Goal: Information Seeking & Learning: Learn about a topic

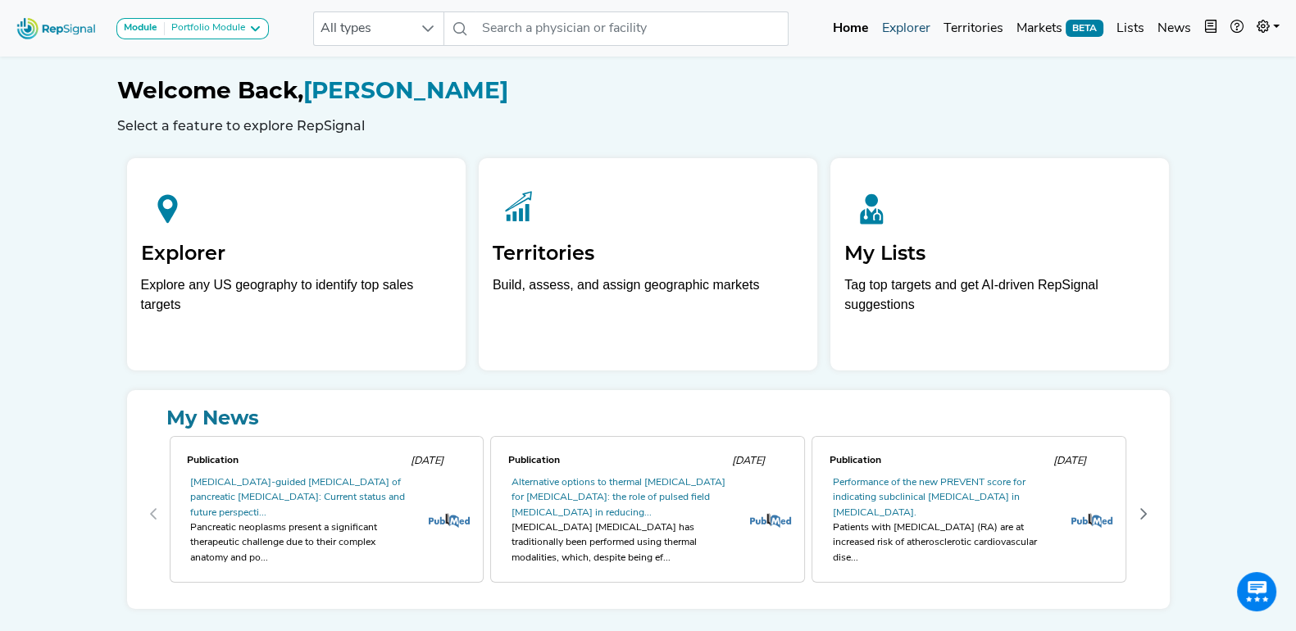
click at [918, 26] on link "Explorer" at bounding box center [907, 28] width 62 height 33
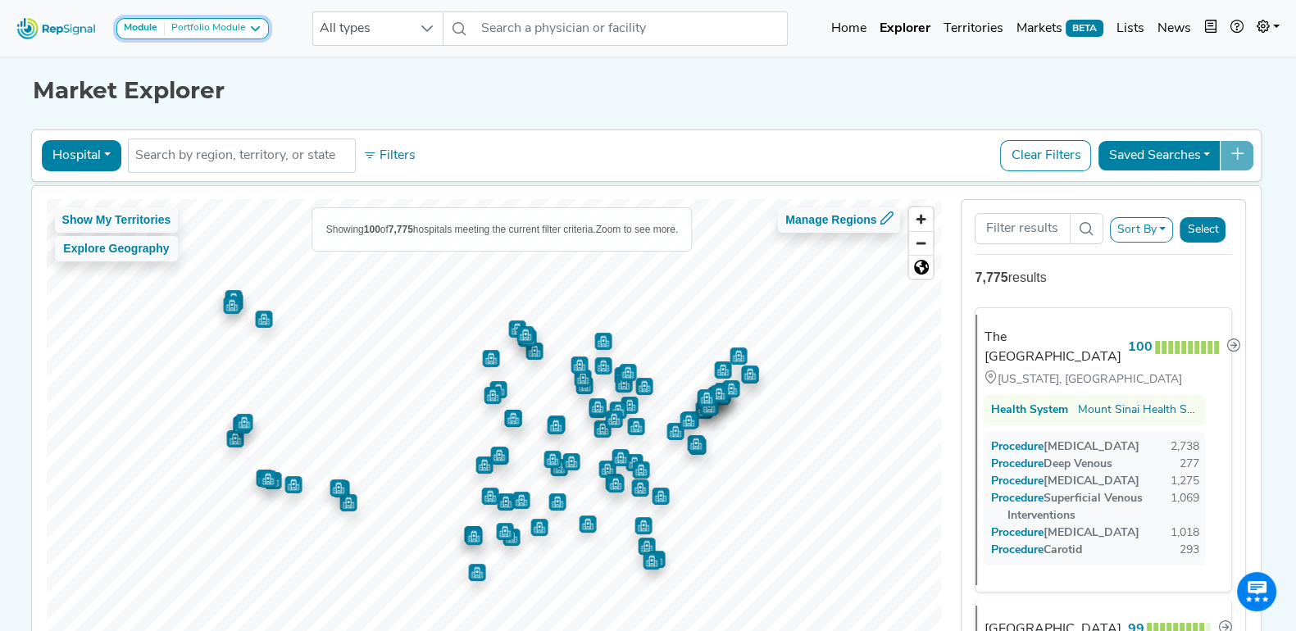
click at [260, 26] on icon at bounding box center [254, 28] width 13 height 13
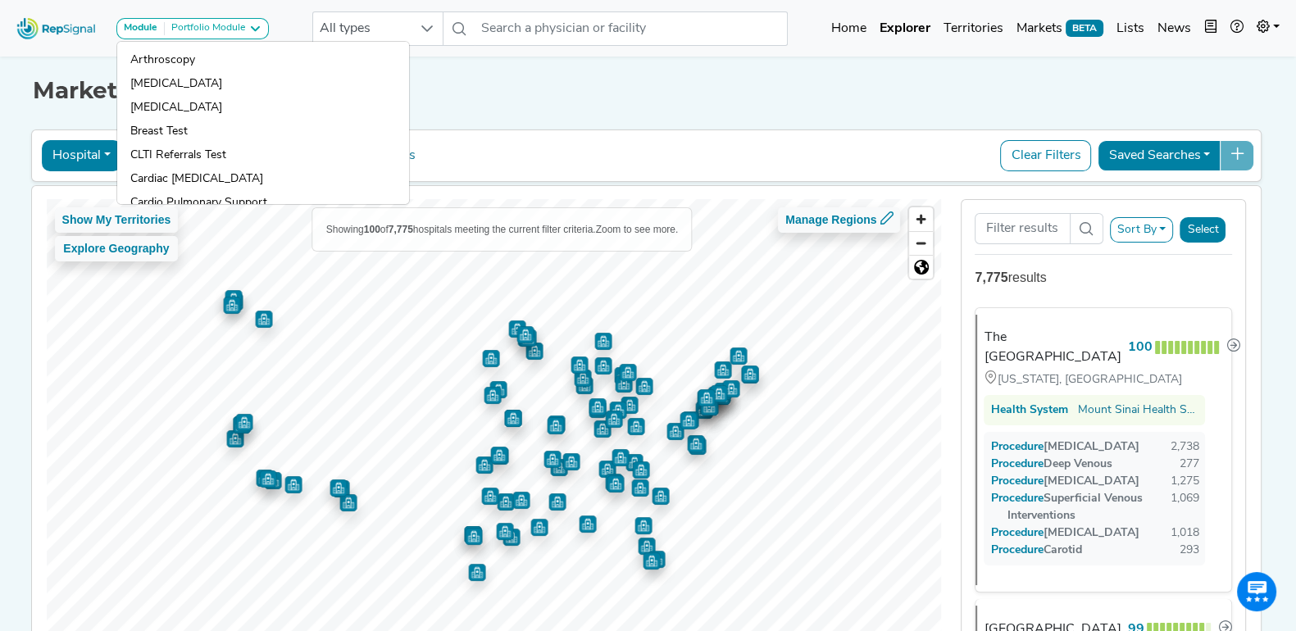
drag, startPoint x: 609, startPoint y: 89, endPoint x: 539, endPoint y: 169, distance: 106.3
click at [609, 89] on h1 "Market Explorer" at bounding box center [649, 91] width 1232 height 28
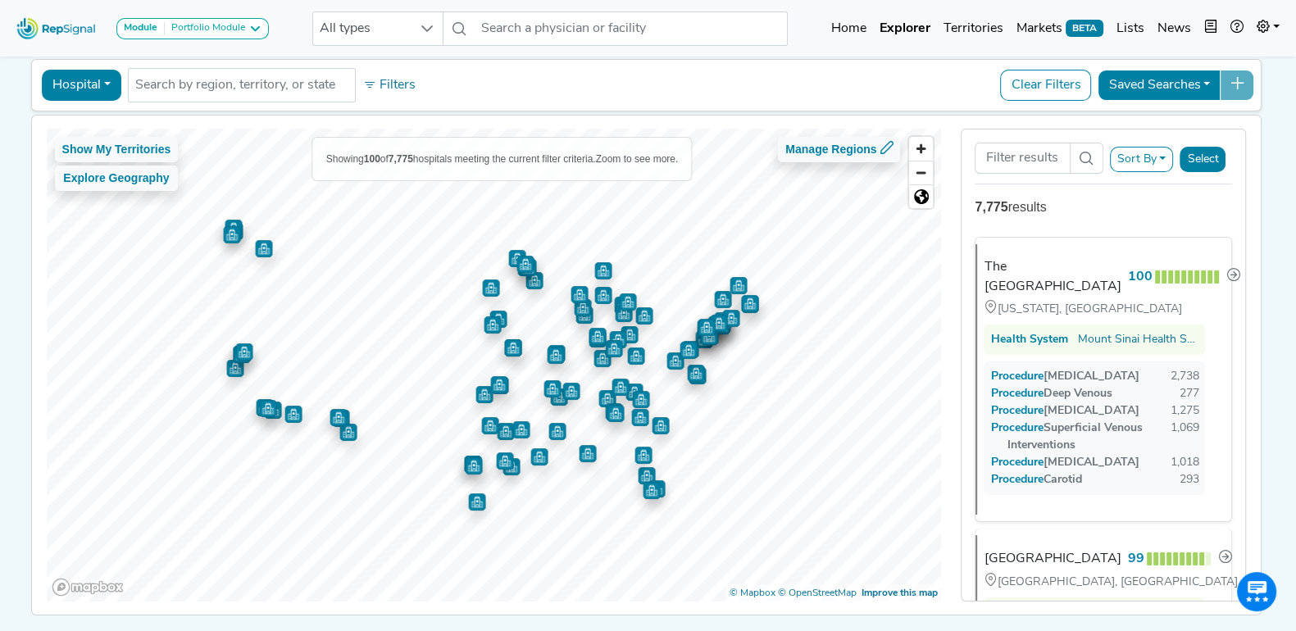
scroll to position [102, 0]
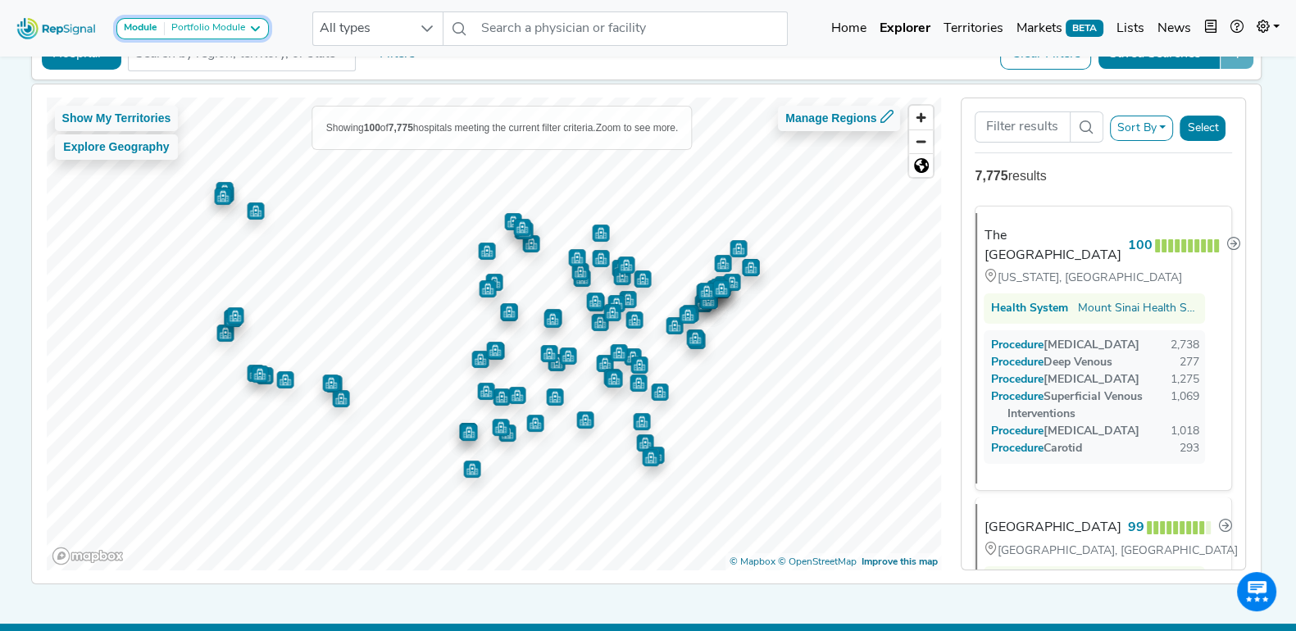
click at [252, 26] on icon at bounding box center [254, 28] width 13 height 13
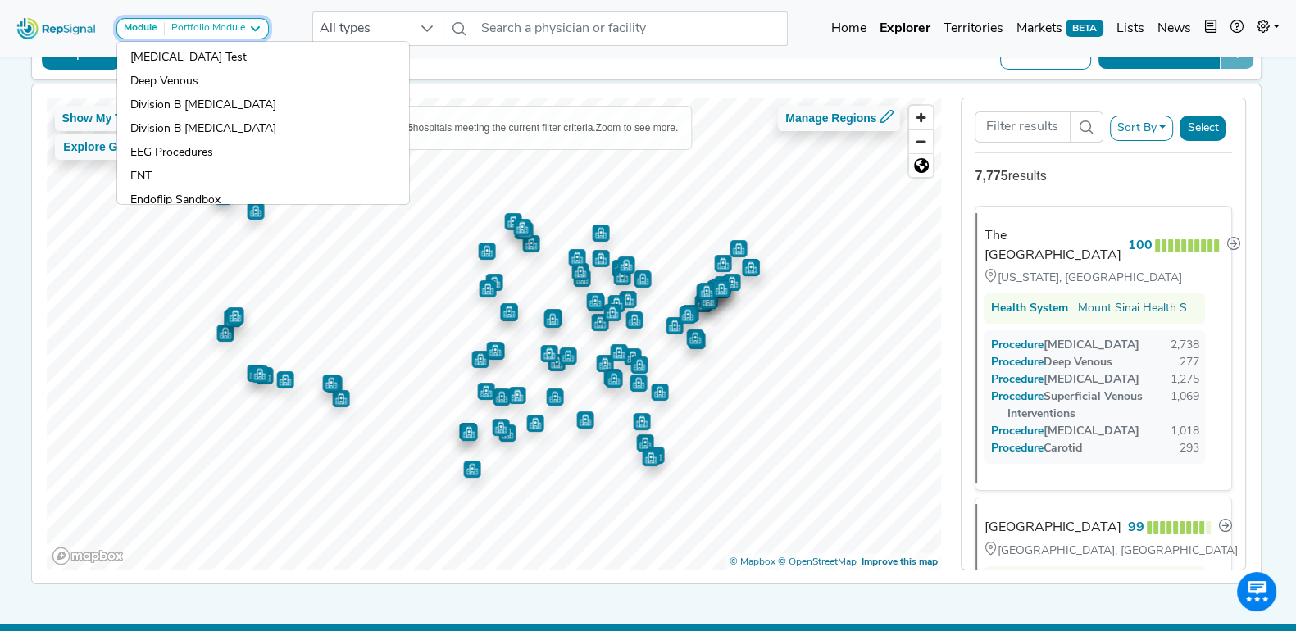
scroll to position [216, 0]
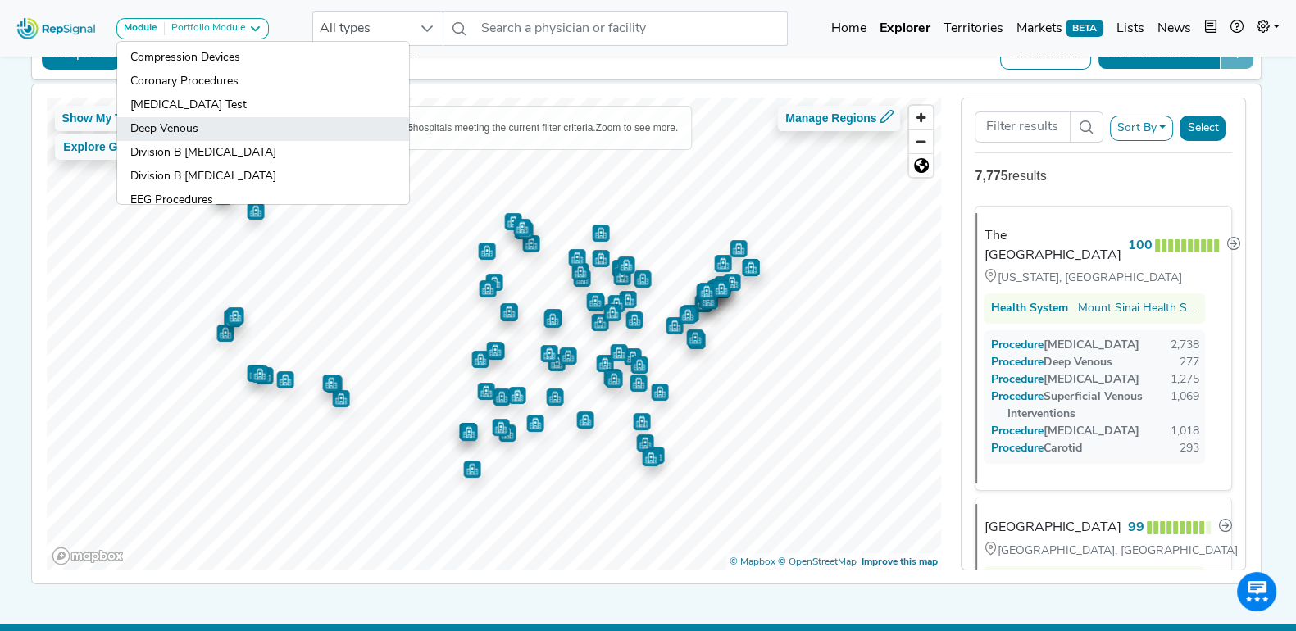
click at [216, 118] on link "Deep Venous" at bounding box center [263, 129] width 292 height 24
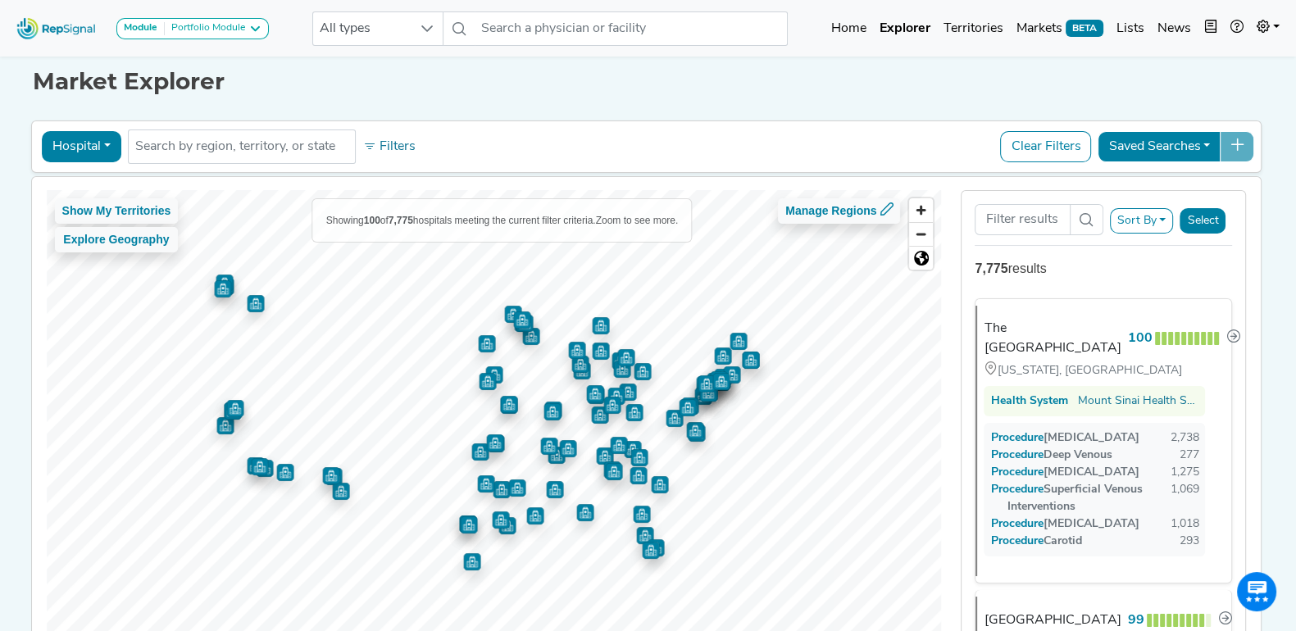
scroll to position [0, 0]
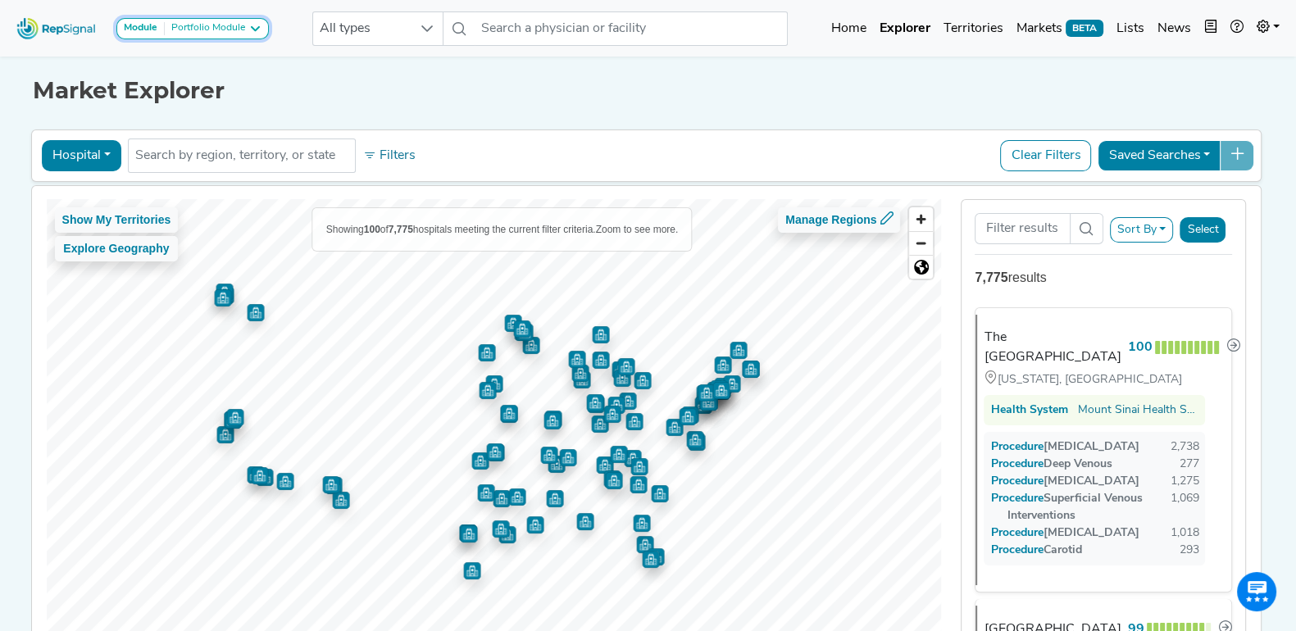
click at [248, 29] on div "Module Portfolio Module" at bounding box center [193, 28] width 138 height 13
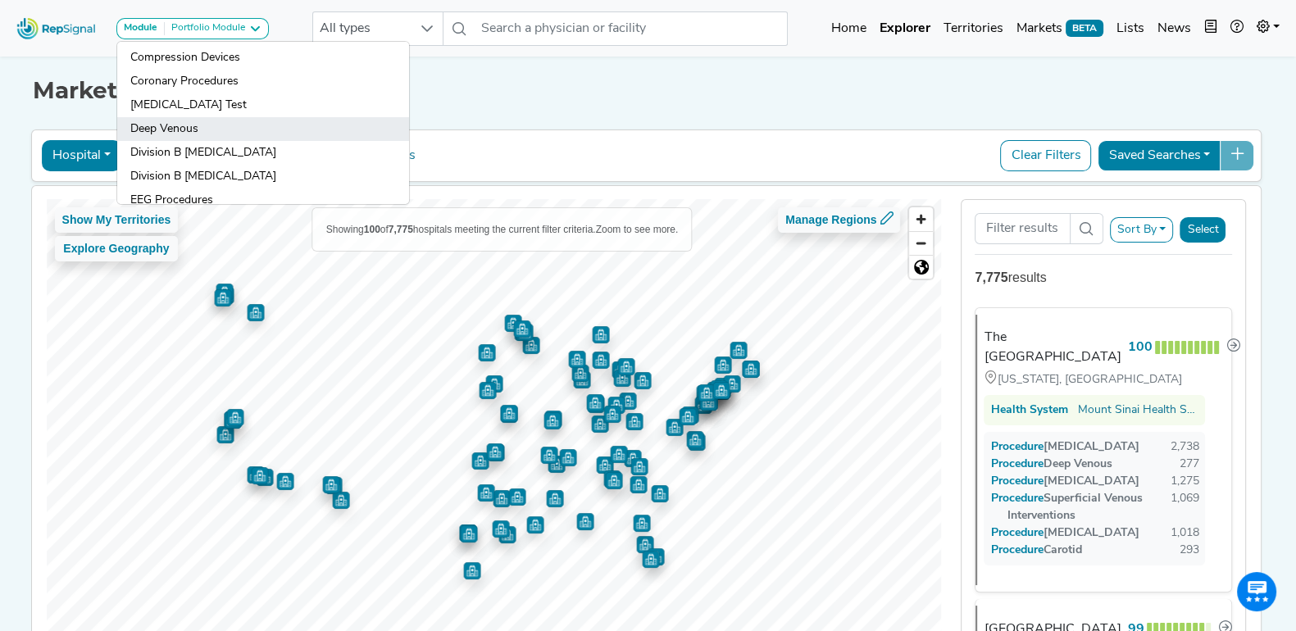
click at [217, 125] on link "Deep Venous" at bounding box center [263, 129] width 292 height 24
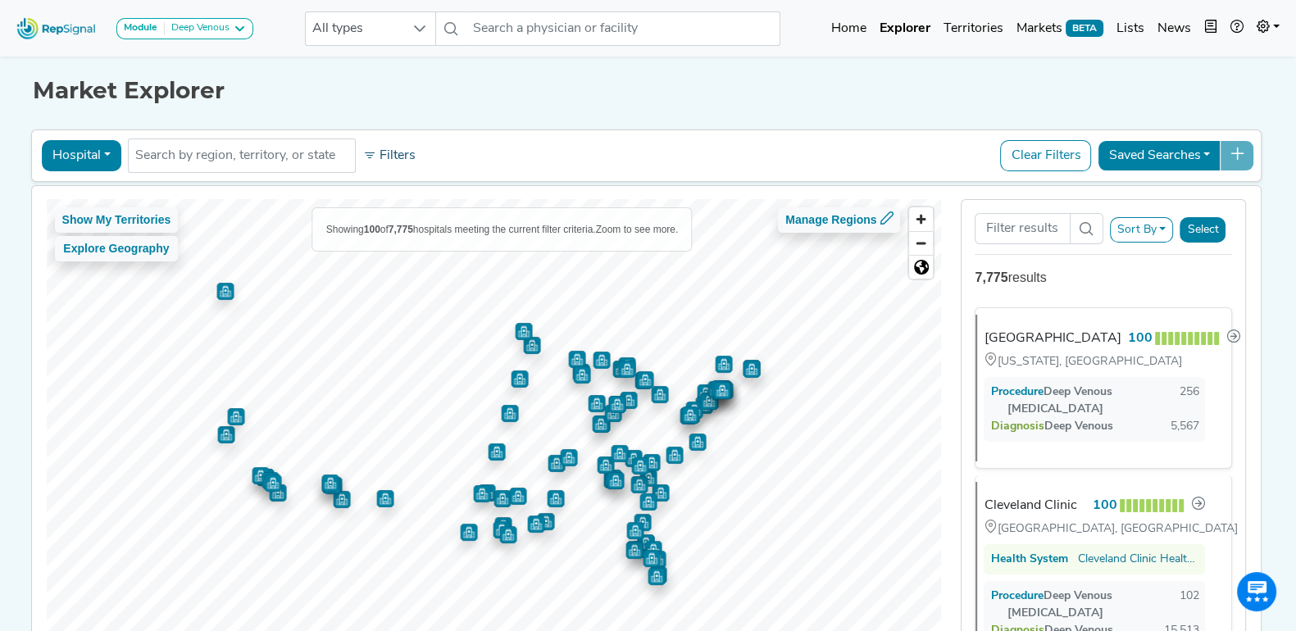
click at [369, 153] on button "Filters" at bounding box center [389, 156] width 61 height 28
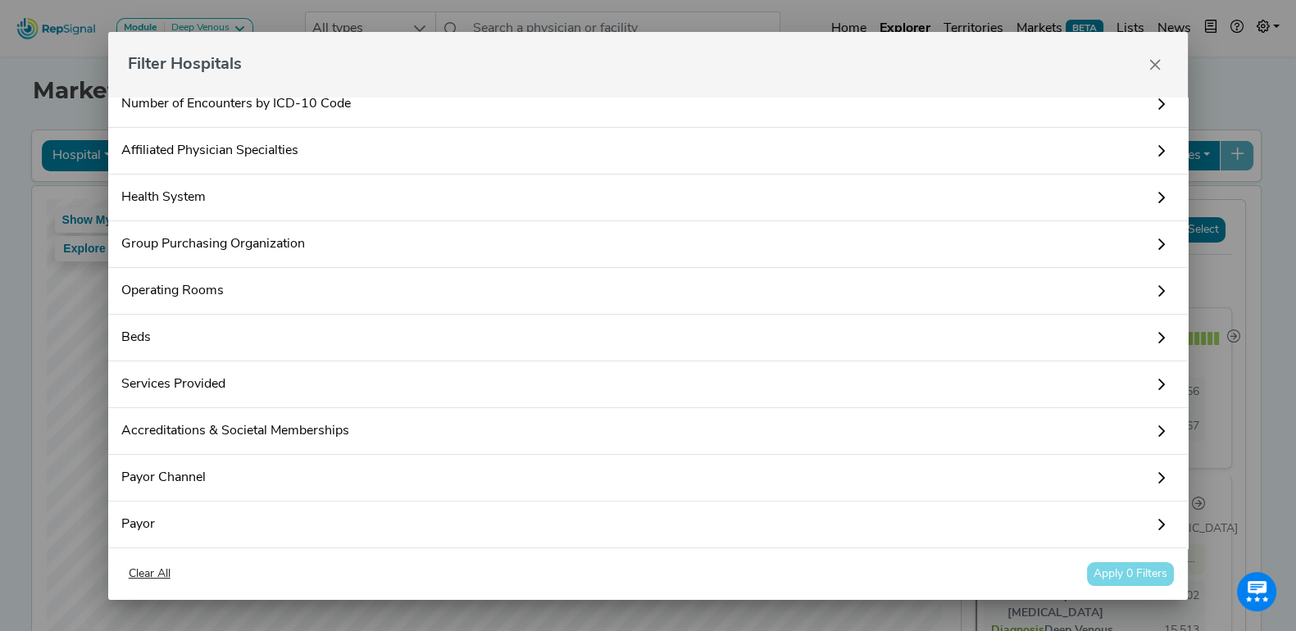
scroll to position [240, 0]
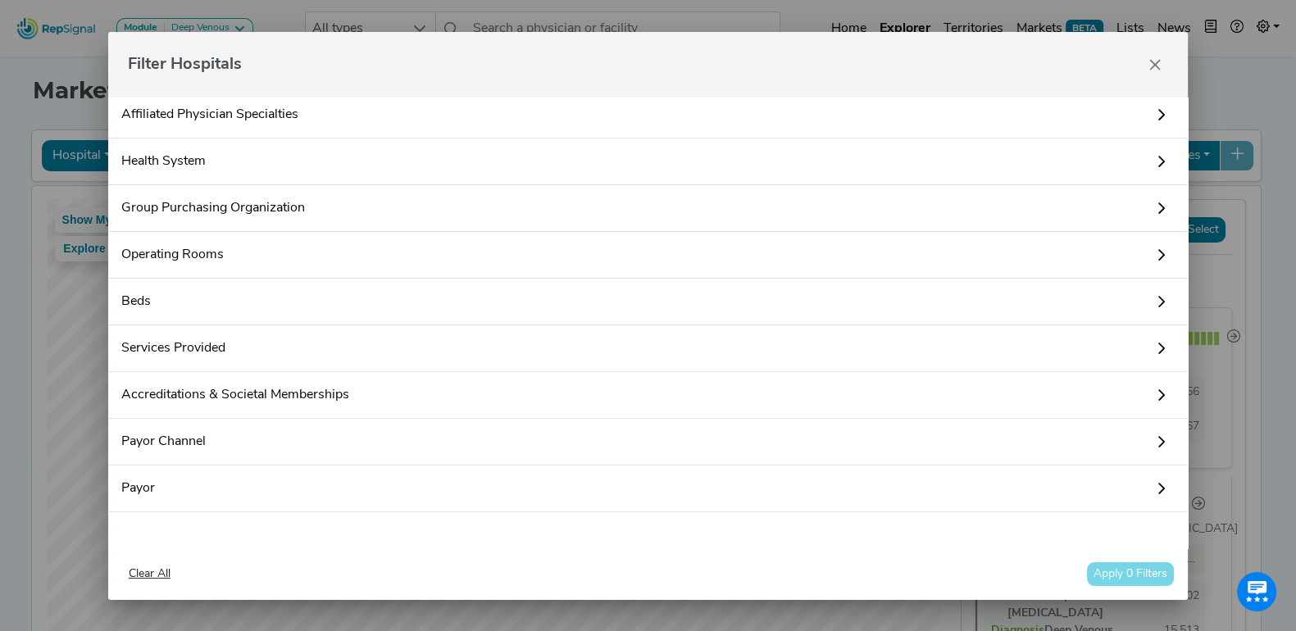
click at [1128, 481] on link "Payor" at bounding box center [648, 489] width 1081 height 47
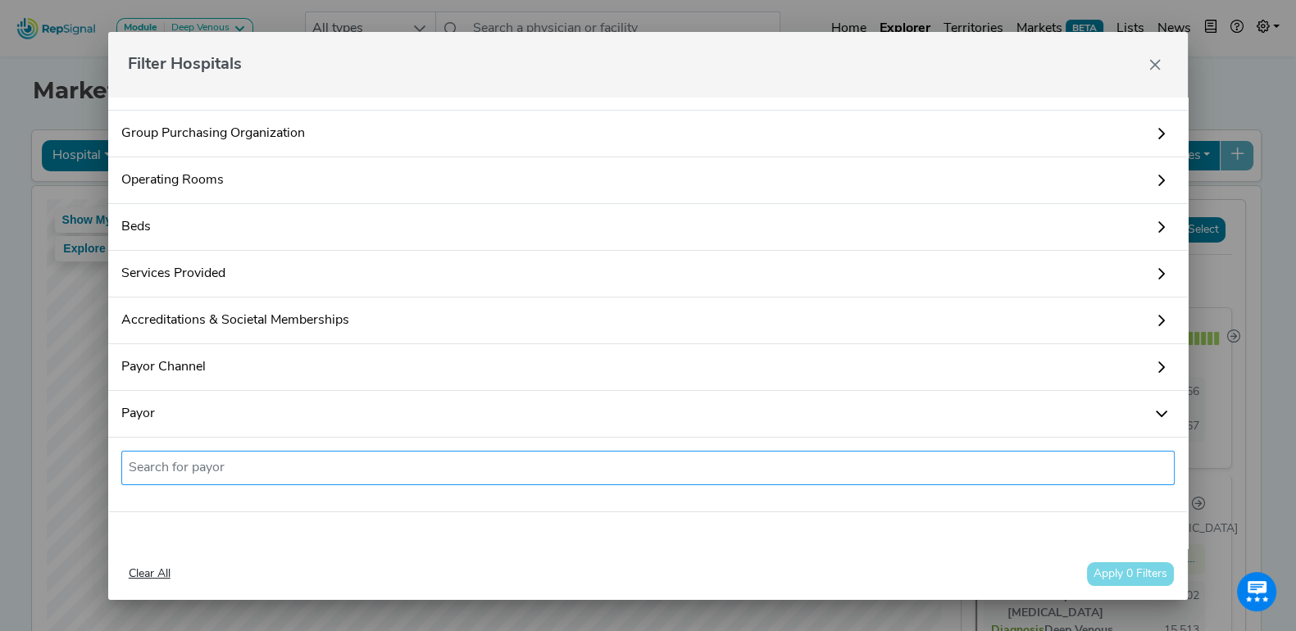
click at [345, 476] on li at bounding box center [649, 468] width 1040 height 26
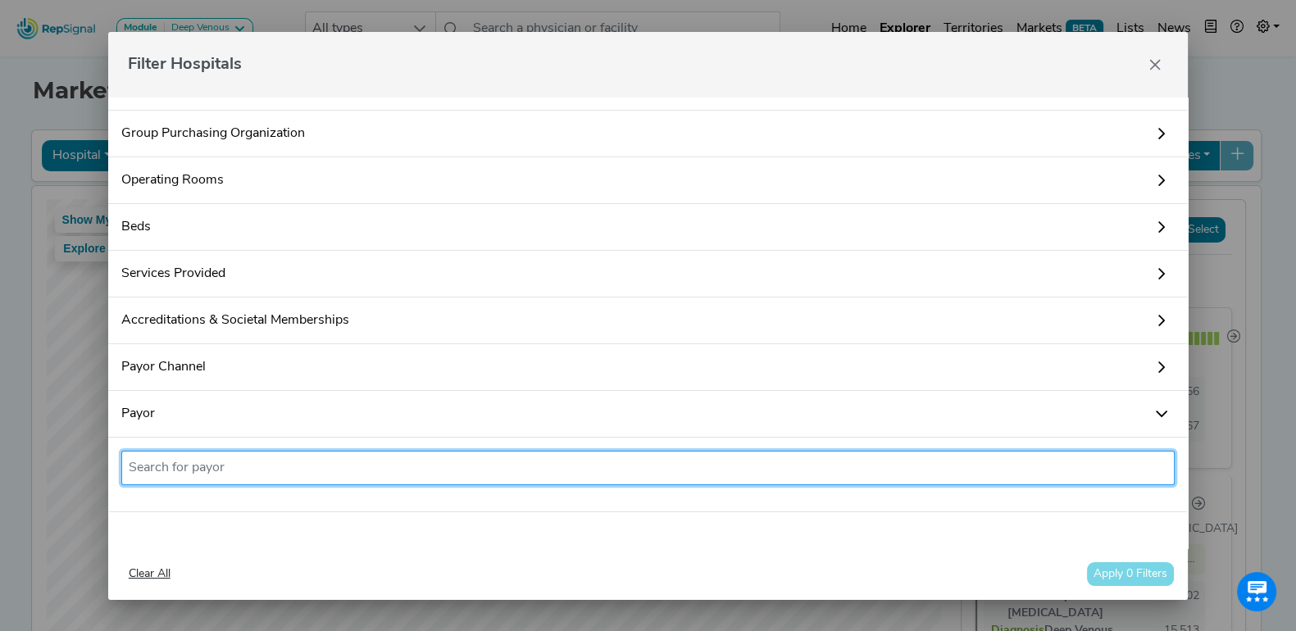
click at [346, 466] on input "text" at bounding box center [649, 468] width 1040 height 20
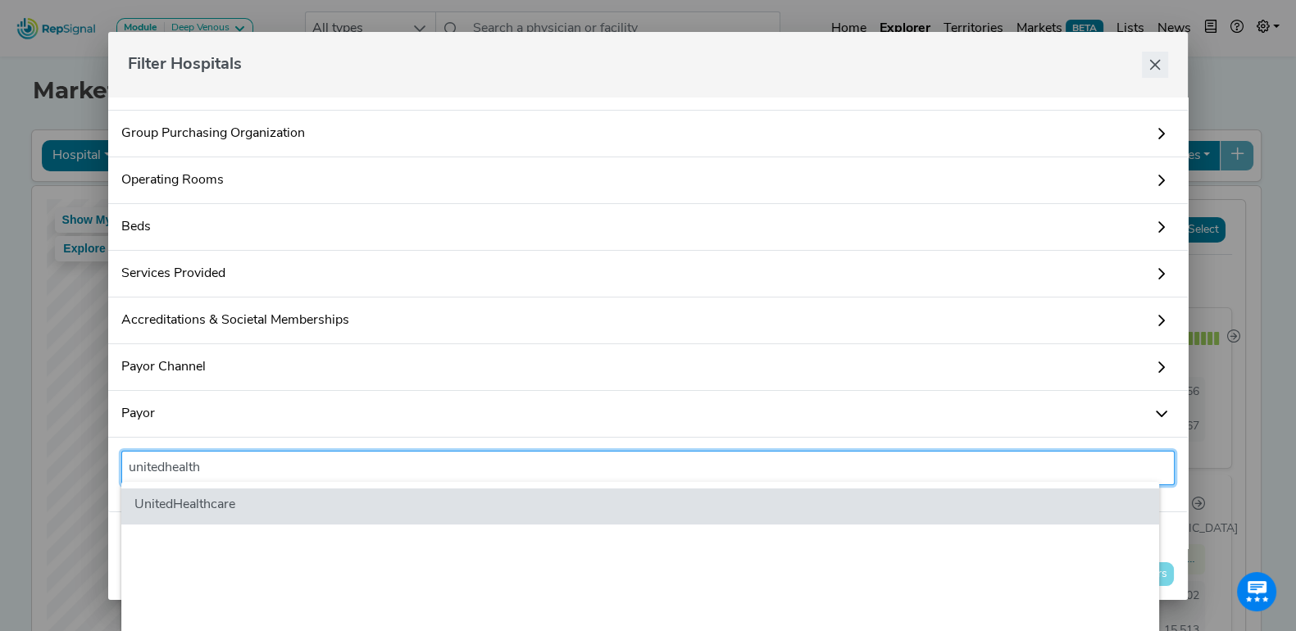
type input "unitedhealth"
click at [1149, 66] on icon "Close" at bounding box center [1155, 64] width 13 height 13
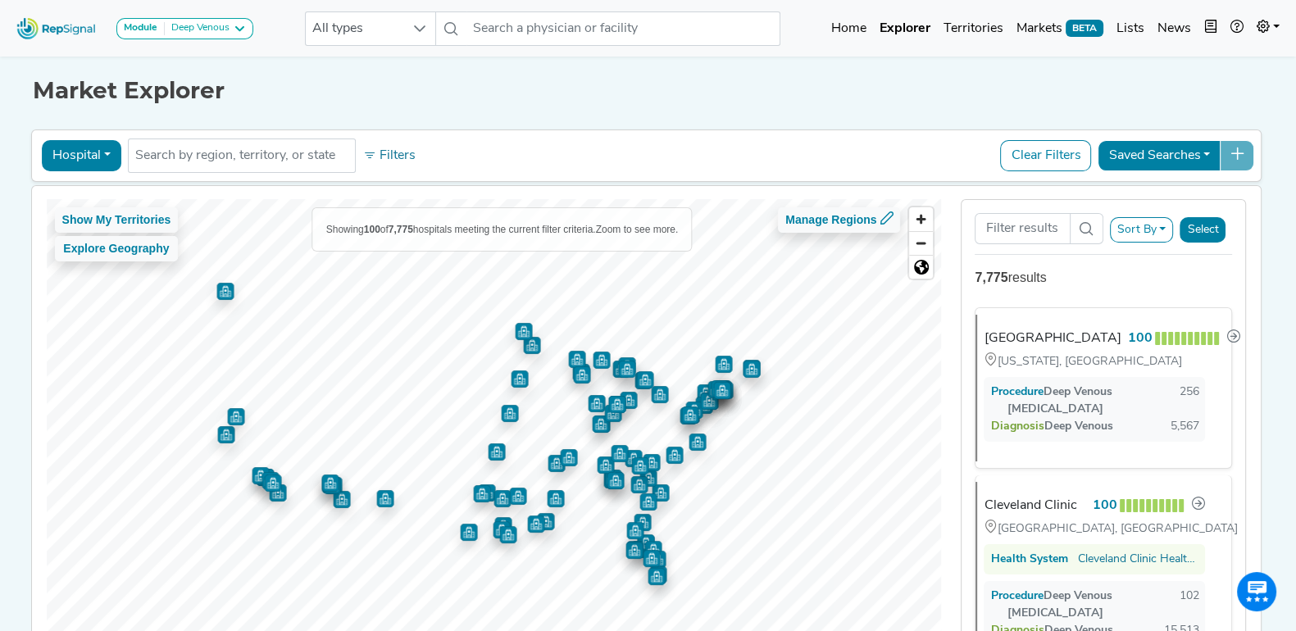
click at [736, 103] on h1 "Market Explorer" at bounding box center [649, 91] width 1232 height 28
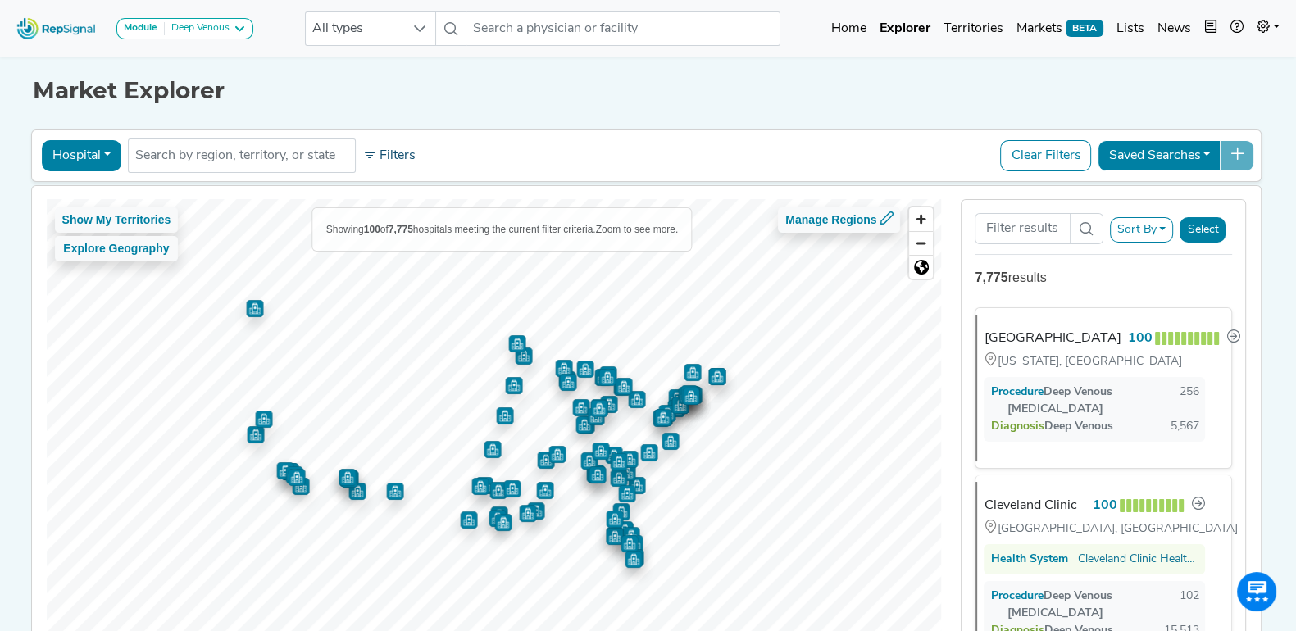
click at [369, 153] on button "Filters" at bounding box center [389, 156] width 61 height 28
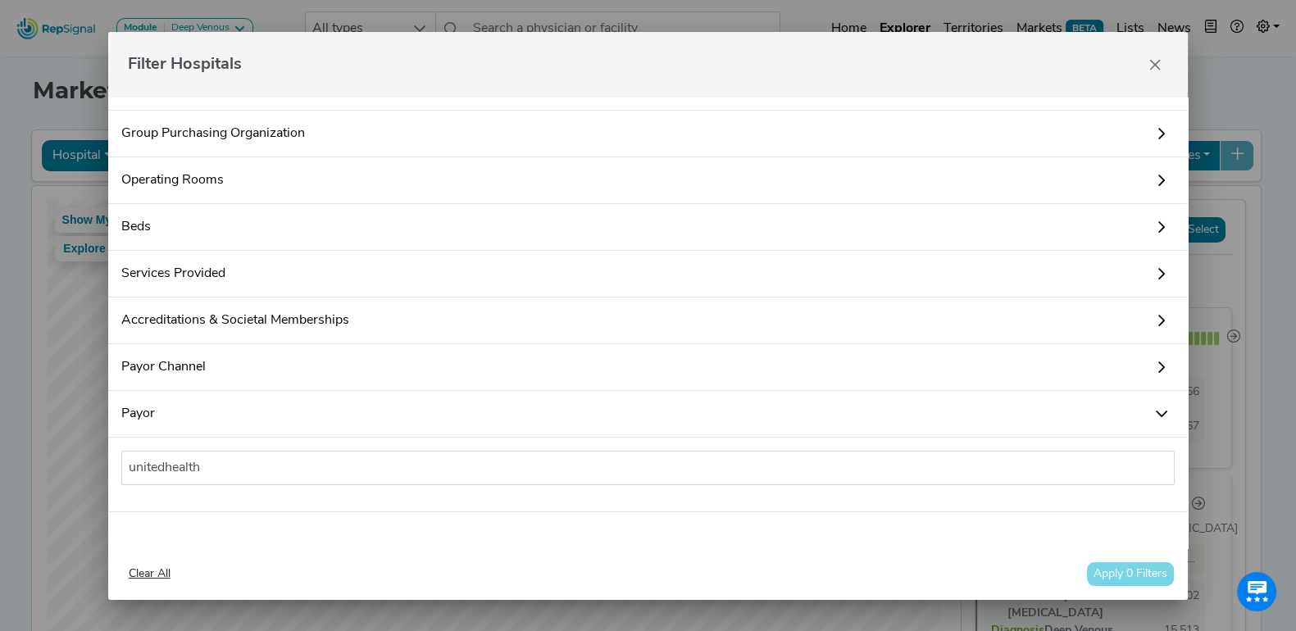
click at [1156, 411] on icon at bounding box center [1161, 414] width 11 height 7
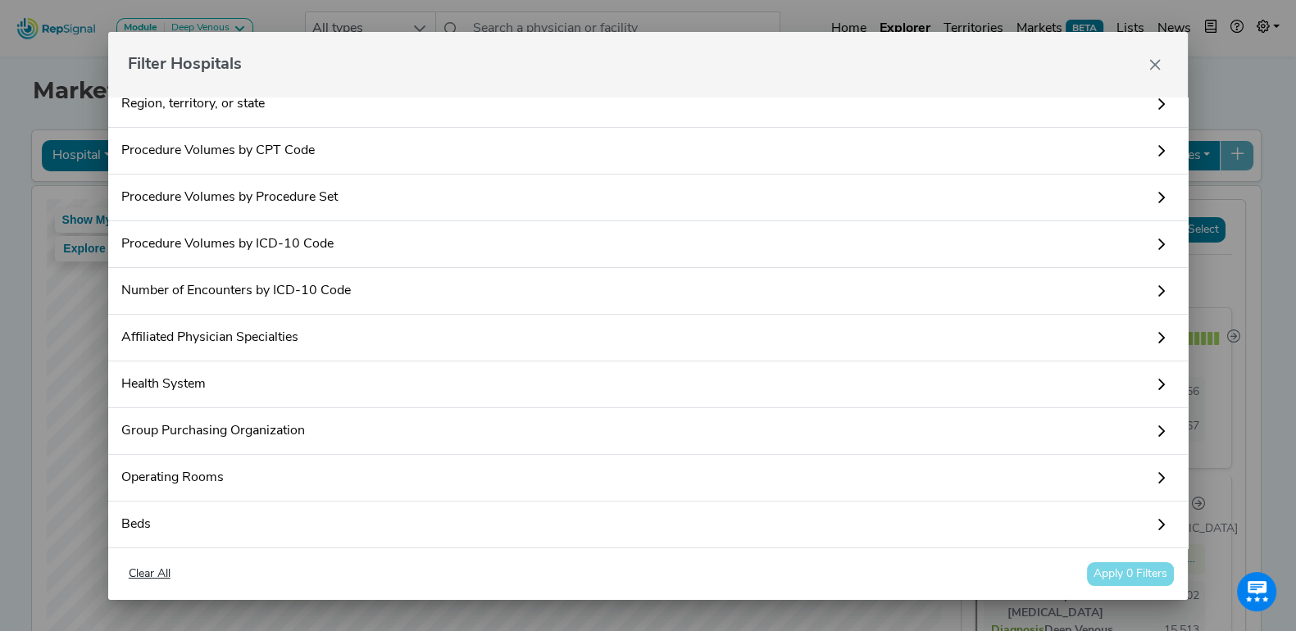
scroll to position [0, 0]
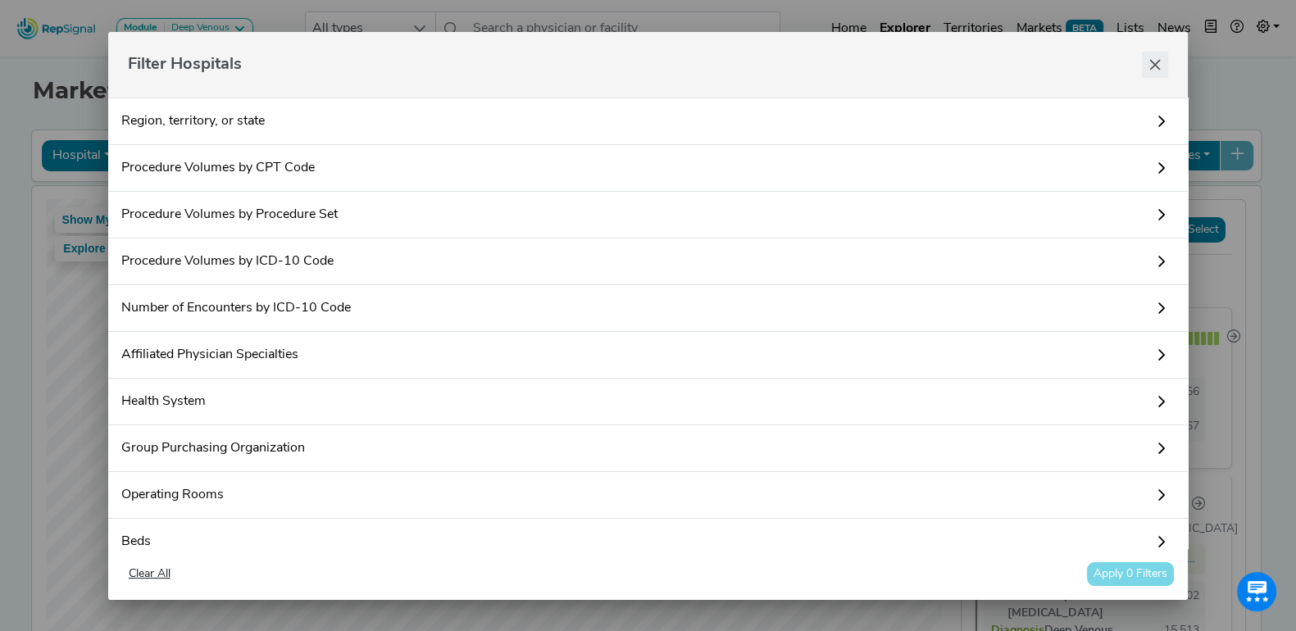
click at [1154, 63] on icon "Close" at bounding box center [1155, 64] width 11 height 11
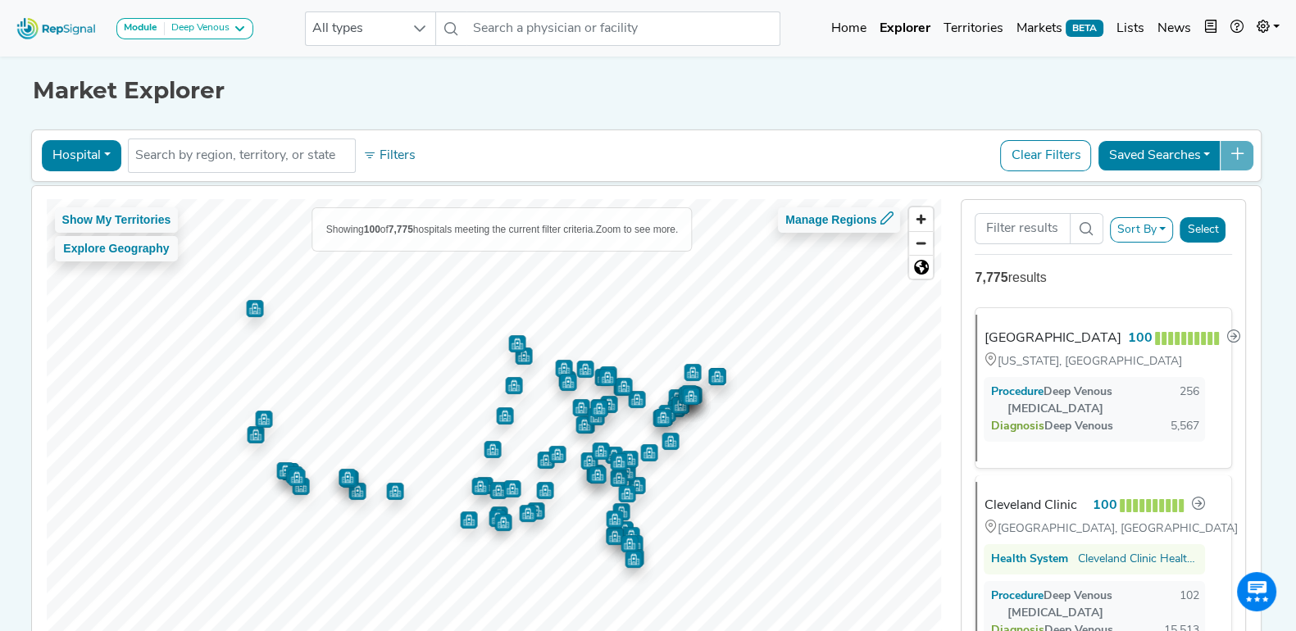
click at [100, 152] on button "Hospital" at bounding box center [82, 155] width 80 height 31
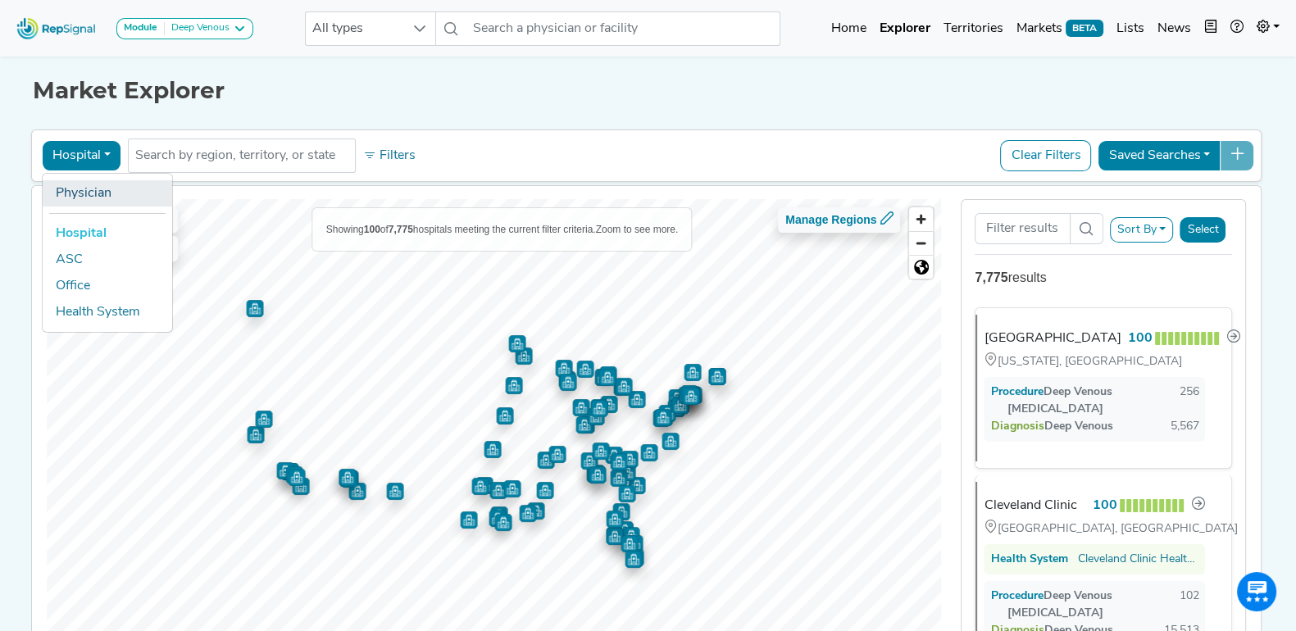
click at [103, 194] on link "Physician" at bounding box center [108, 193] width 130 height 26
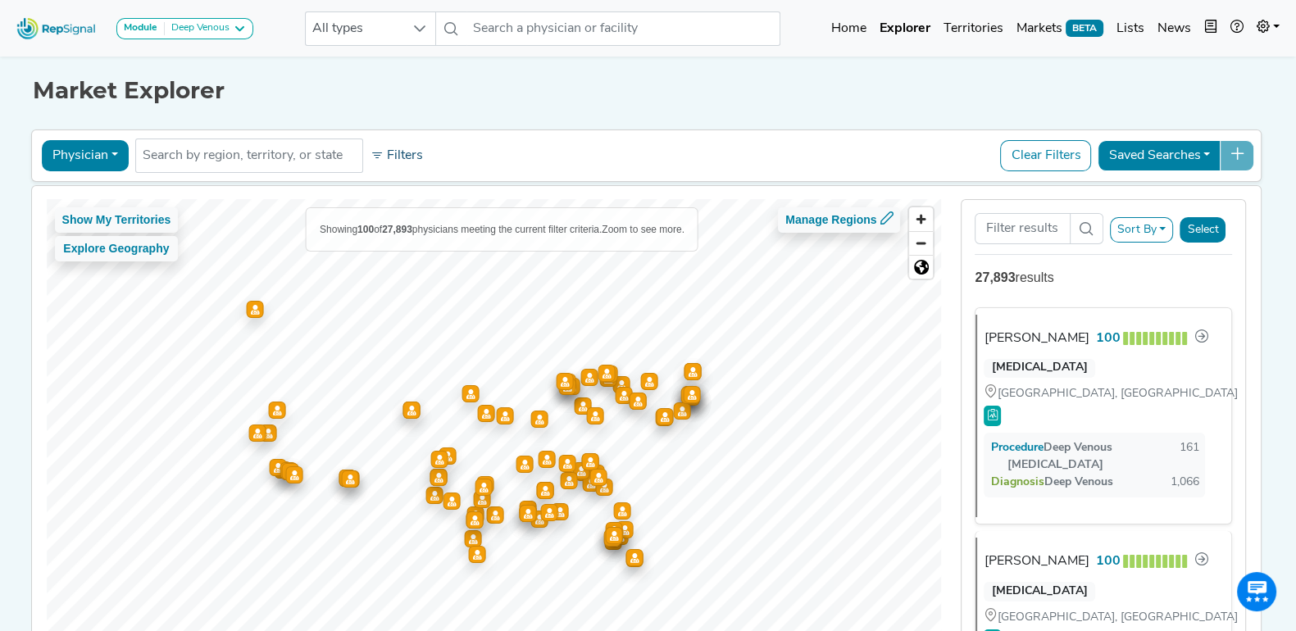
click at [385, 159] on button "Filters" at bounding box center [397, 156] width 61 height 28
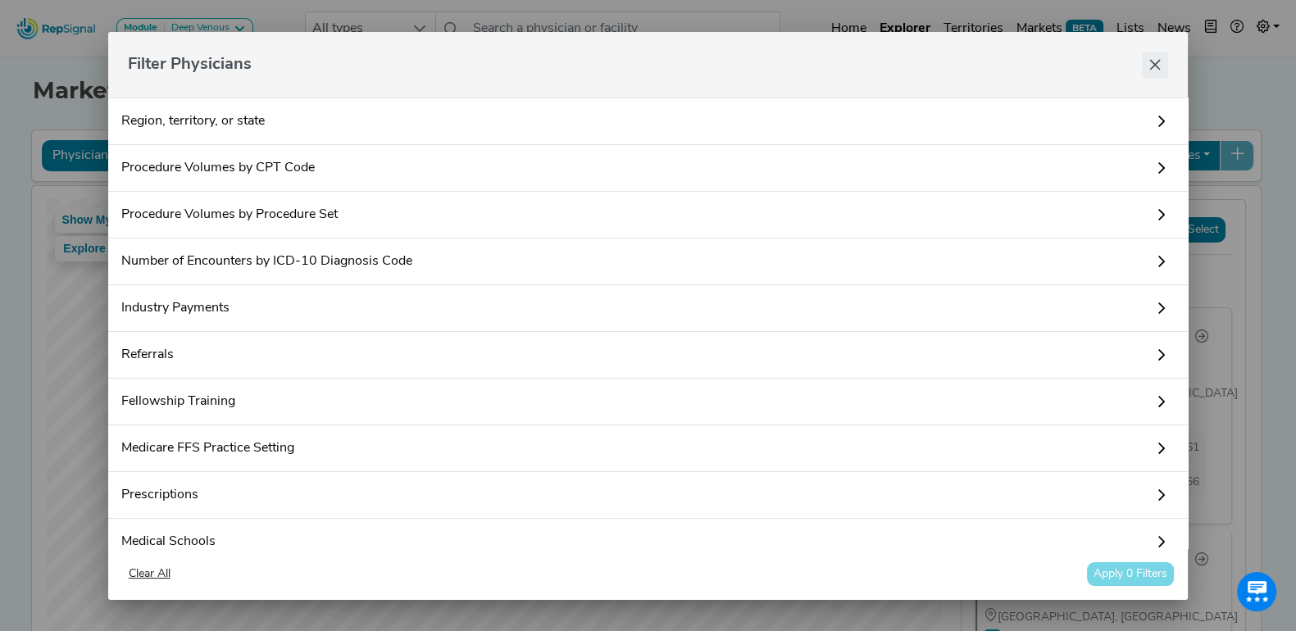
click at [1156, 58] on icon "Close" at bounding box center [1155, 64] width 13 height 13
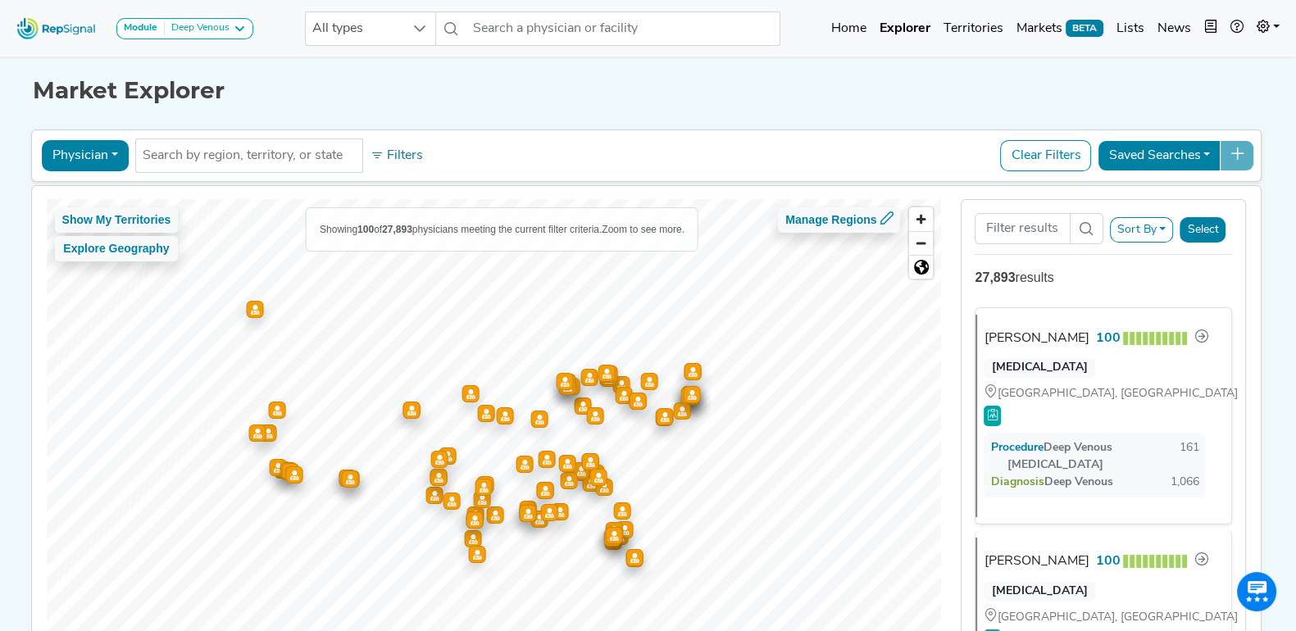
click at [109, 157] on button "Physician" at bounding box center [85, 155] width 87 height 31
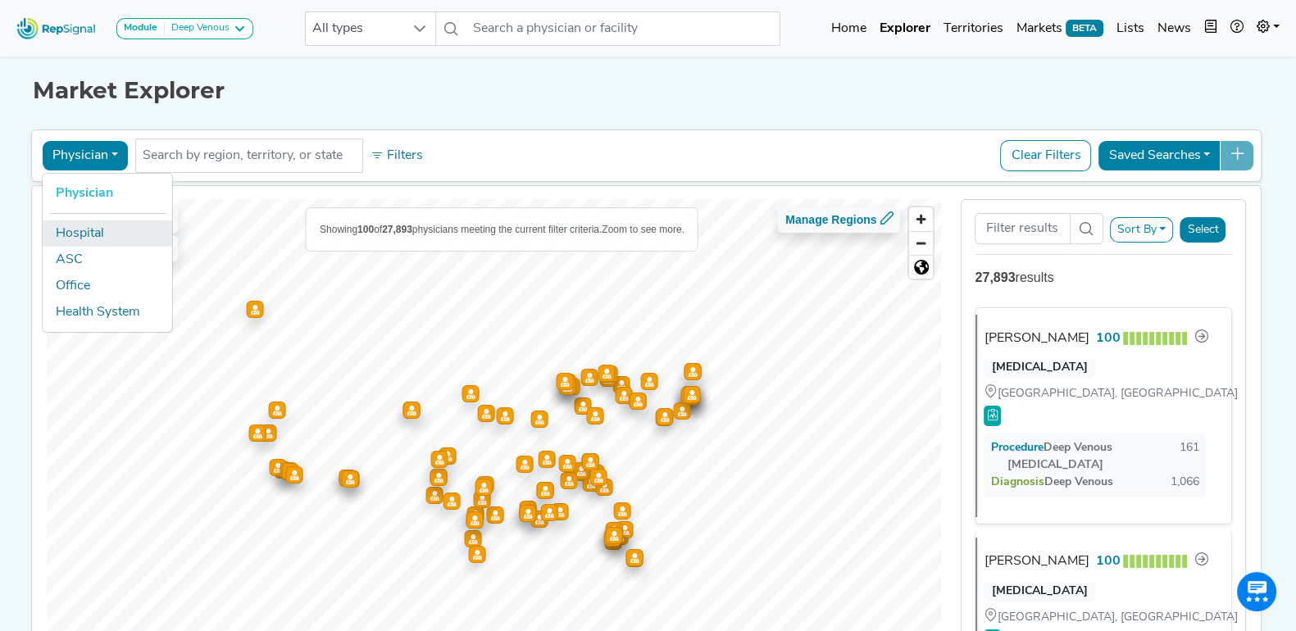
drag, startPoint x: 112, startPoint y: 231, endPoint x: 167, endPoint y: 190, distance: 69.2
click at [112, 231] on link "Hospital" at bounding box center [108, 234] width 130 height 26
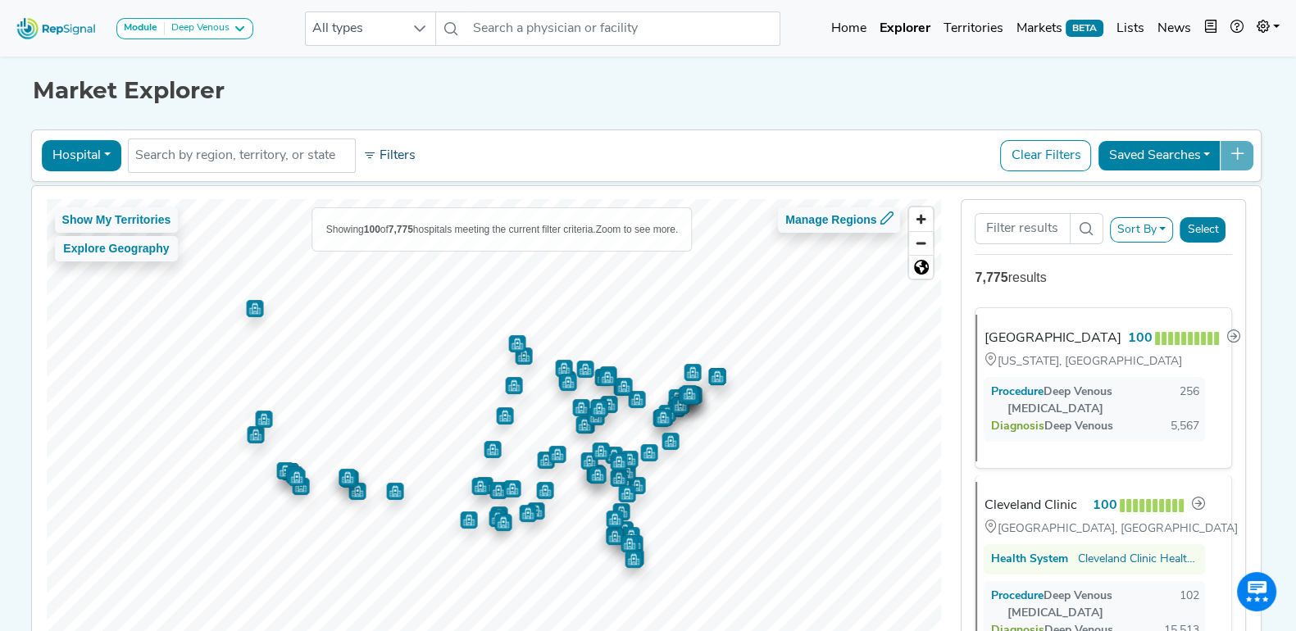
click at [363, 151] on icon at bounding box center [369, 155] width 13 height 13
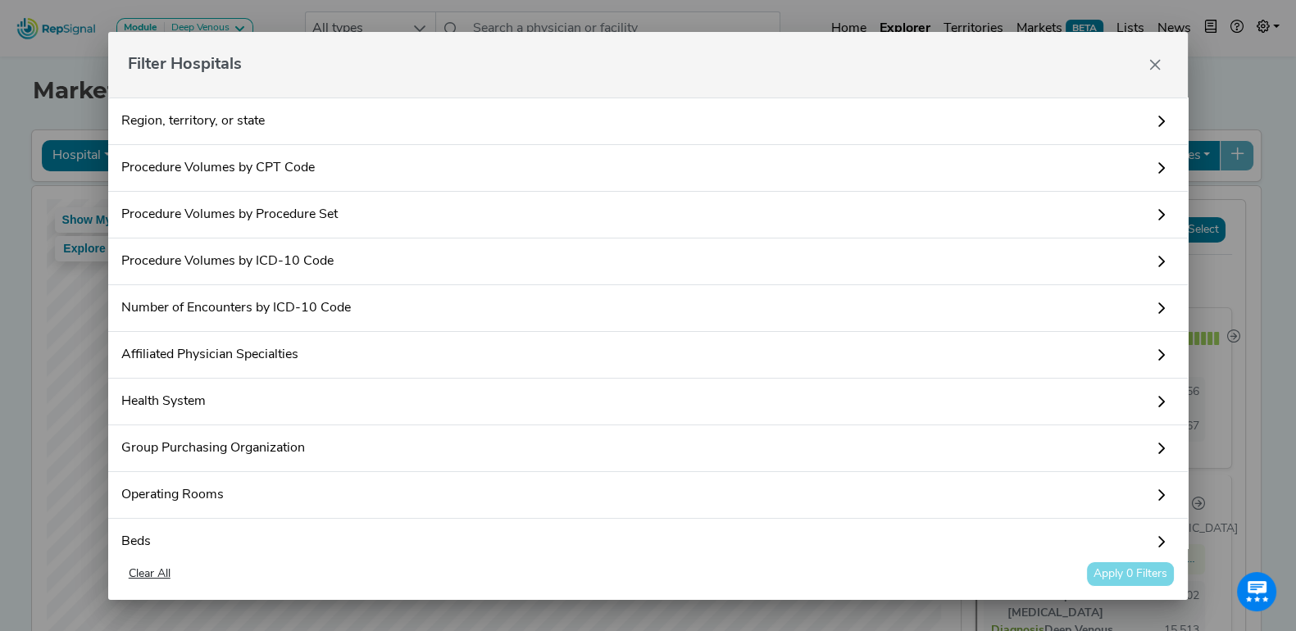
click at [352, 216] on link "Procedure Volumes by Procedure Set" at bounding box center [648, 215] width 1081 height 47
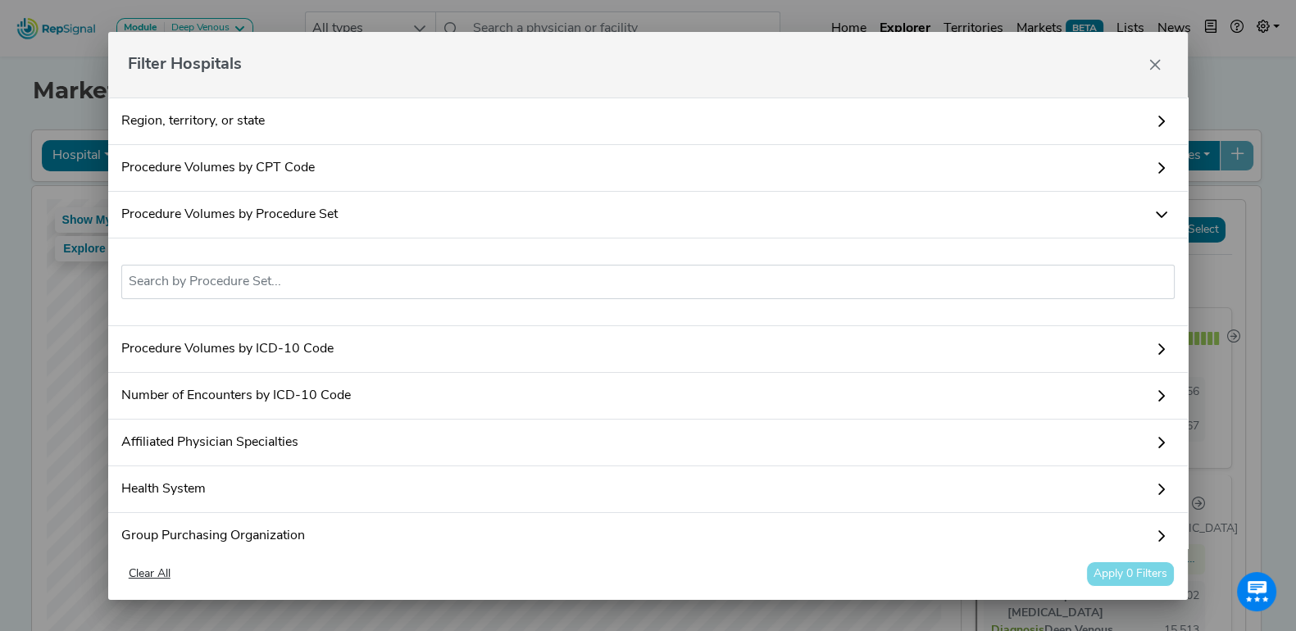
click at [346, 207] on link "Procedure Volumes by Procedure Set" at bounding box center [648, 215] width 1081 height 47
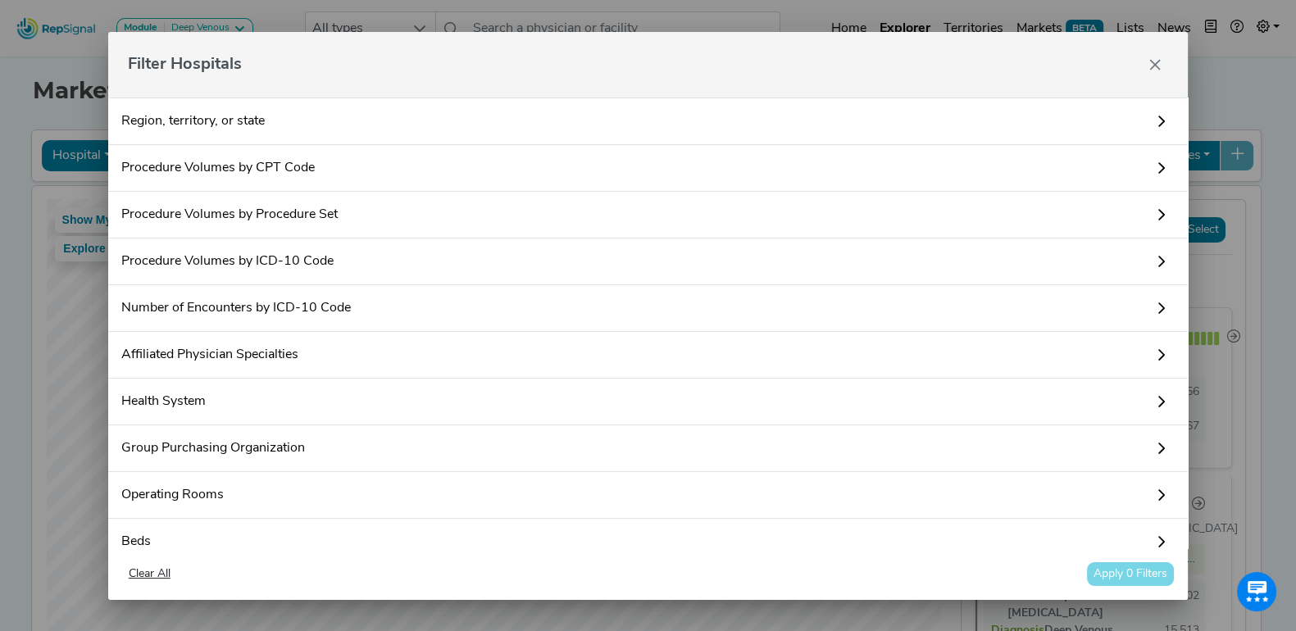
click at [549, 166] on link "Procedure Volumes by CPT Code" at bounding box center [648, 168] width 1081 height 47
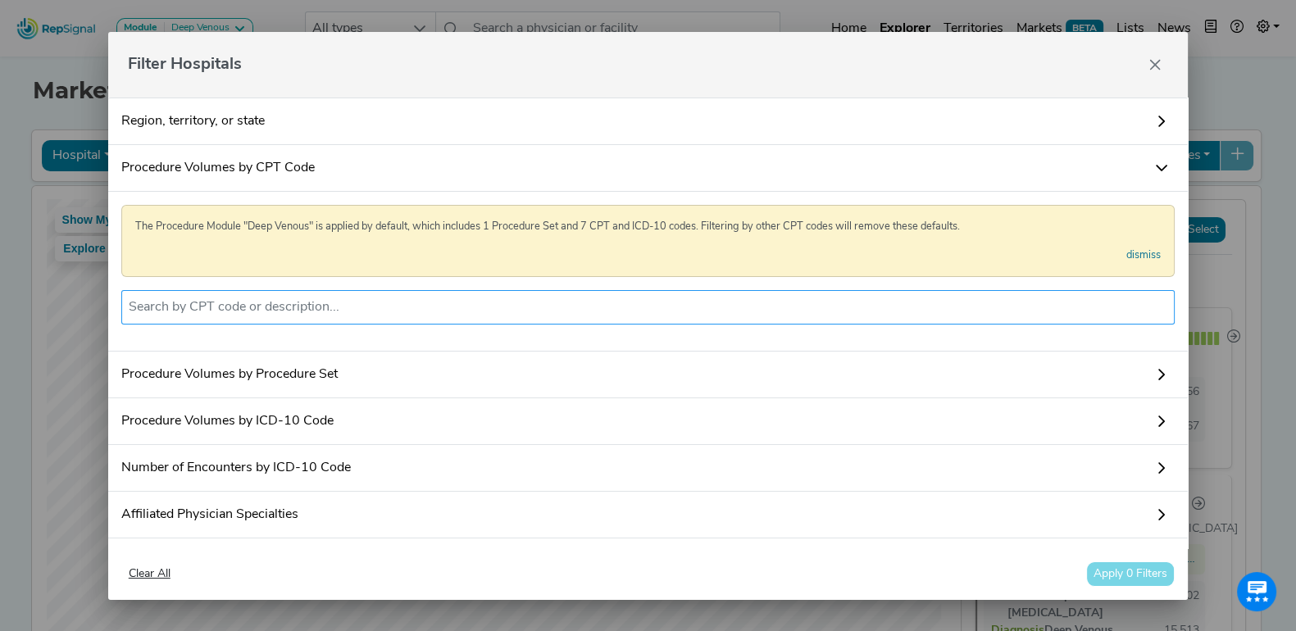
click at [385, 303] on input "text" at bounding box center [649, 308] width 1040 height 20
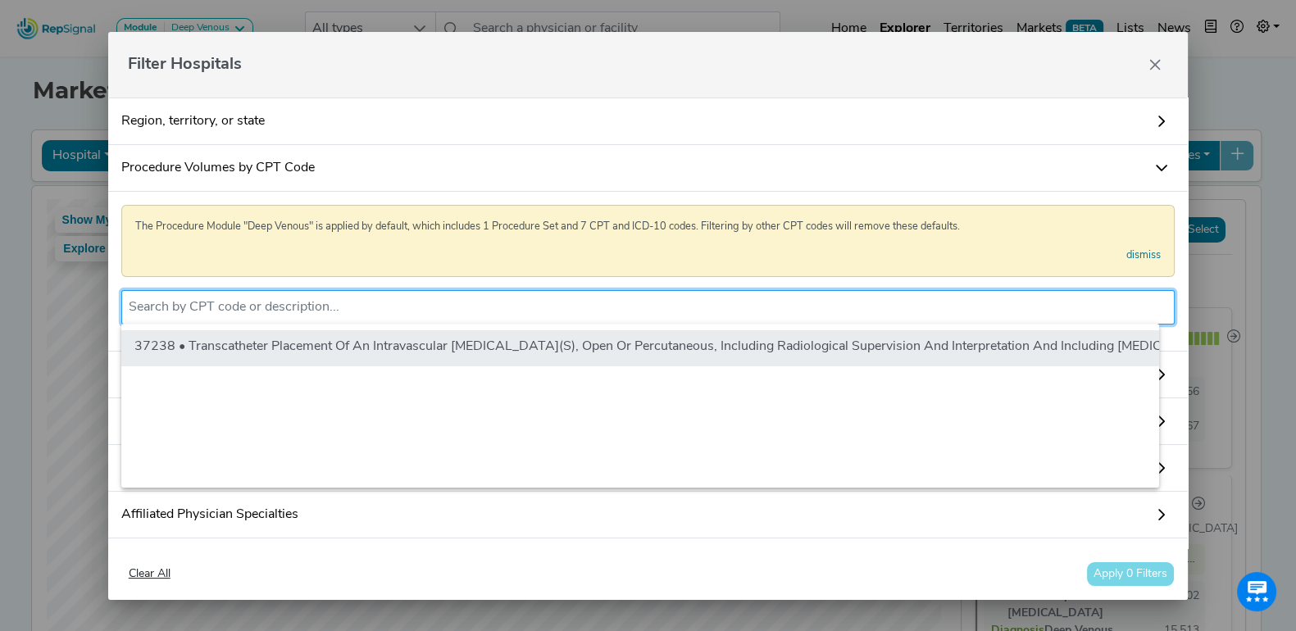
click at [403, 338] on li "37238 • Transcatheter Placement Of An Intravascular [MEDICAL_DATA](S), Open Or …" at bounding box center [840, 348] width 1438 height 36
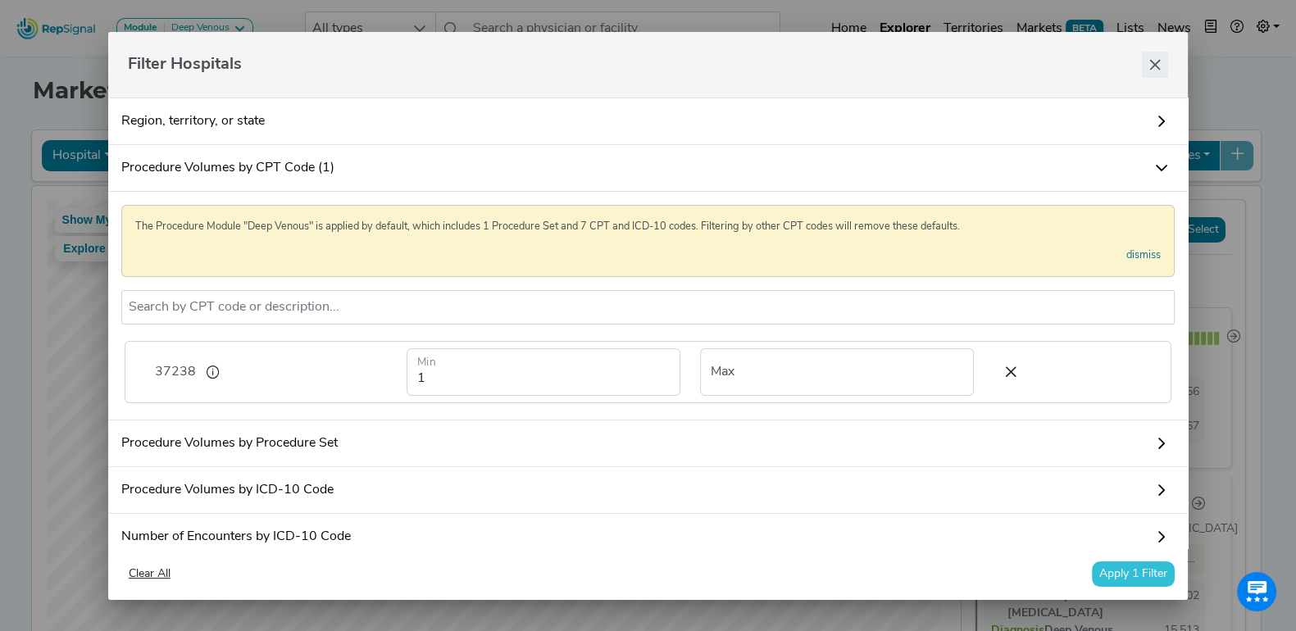
click at [1152, 67] on icon "Close" at bounding box center [1155, 64] width 13 height 13
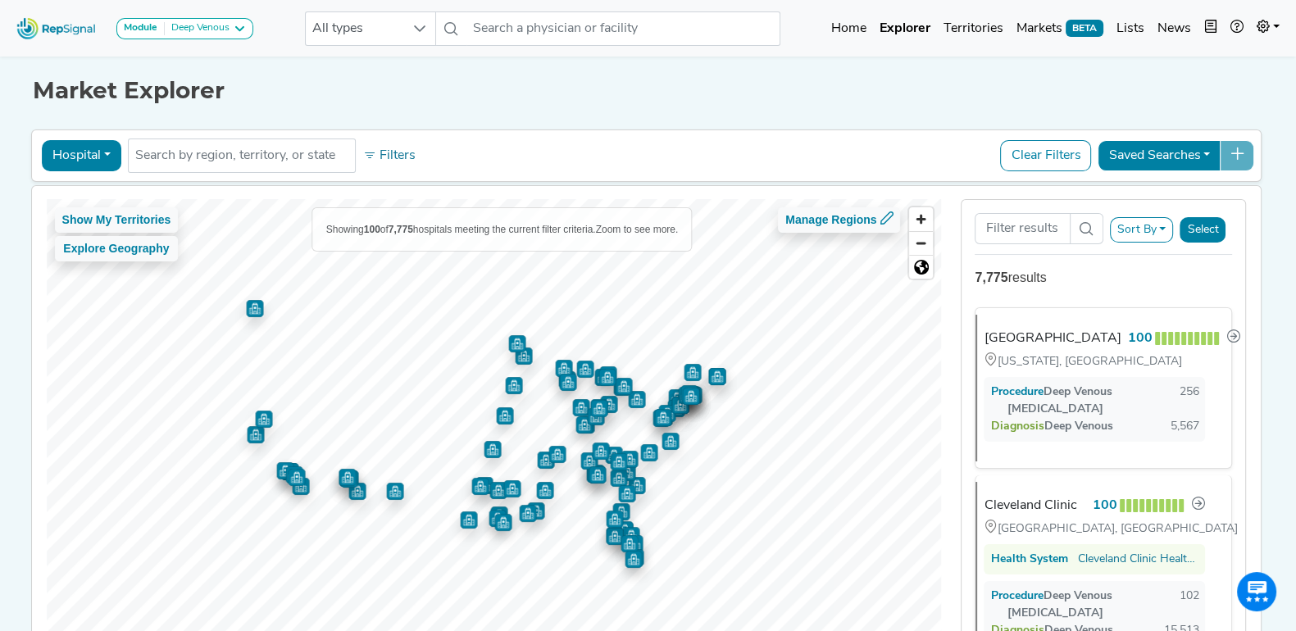
click at [745, 75] on div "Market Explorer" at bounding box center [649, 78] width 1232 height 52
click at [394, 139] on div "Hospital Physician Hospital ASC Office Health System No results found Filters C…" at bounding box center [647, 156] width 1217 height 38
click at [384, 153] on button "Filters" at bounding box center [389, 156] width 61 height 28
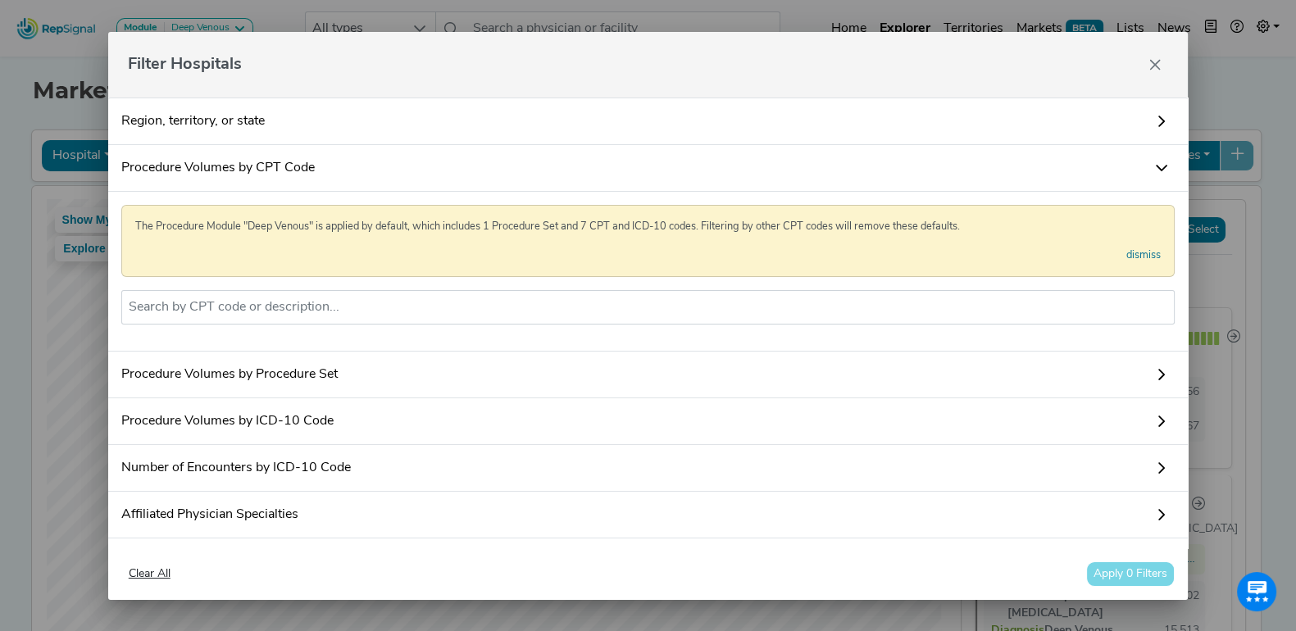
click at [1155, 165] on icon at bounding box center [1161, 168] width 13 height 13
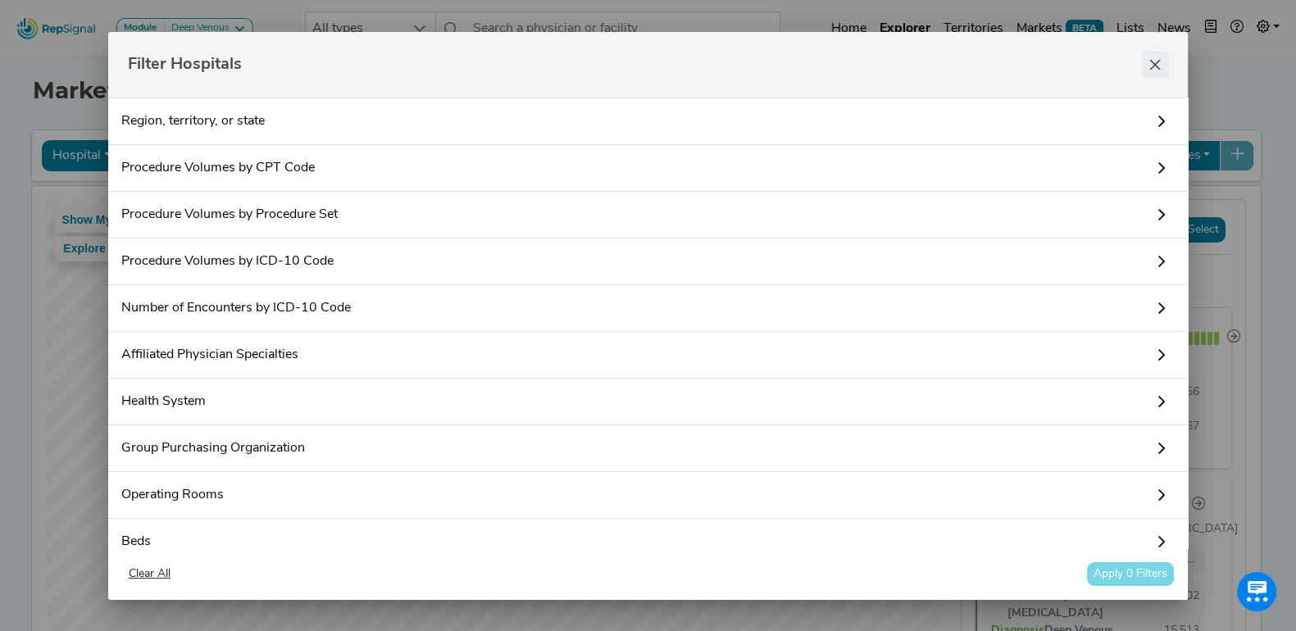
click at [1157, 65] on icon "Close" at bounding box center [1155, 64] width 13 height 13
